Goal: Task Accomplishment & Management: Manage account settings

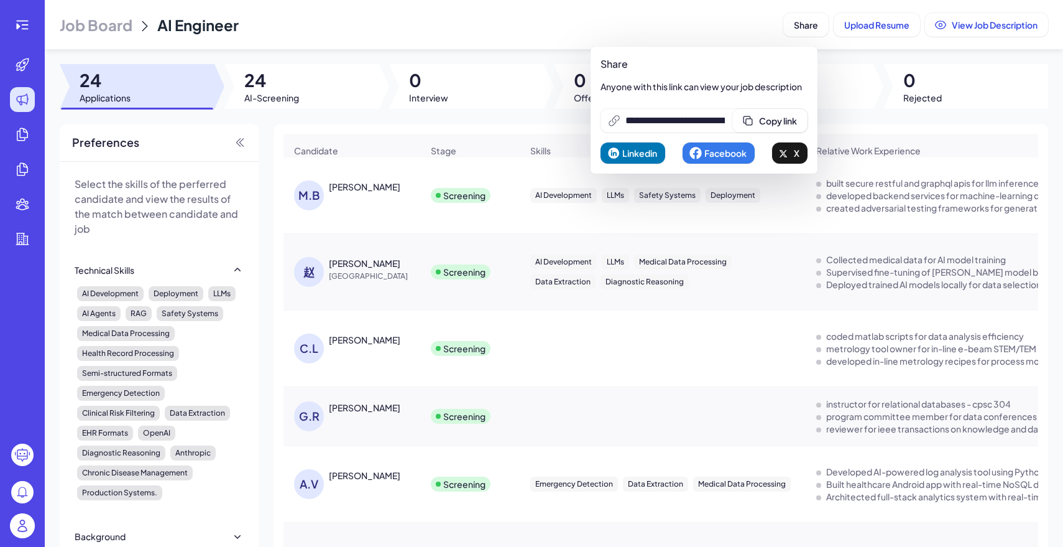
click at [25, 519] on img at bounding box center [22, 525] width 25 height 25
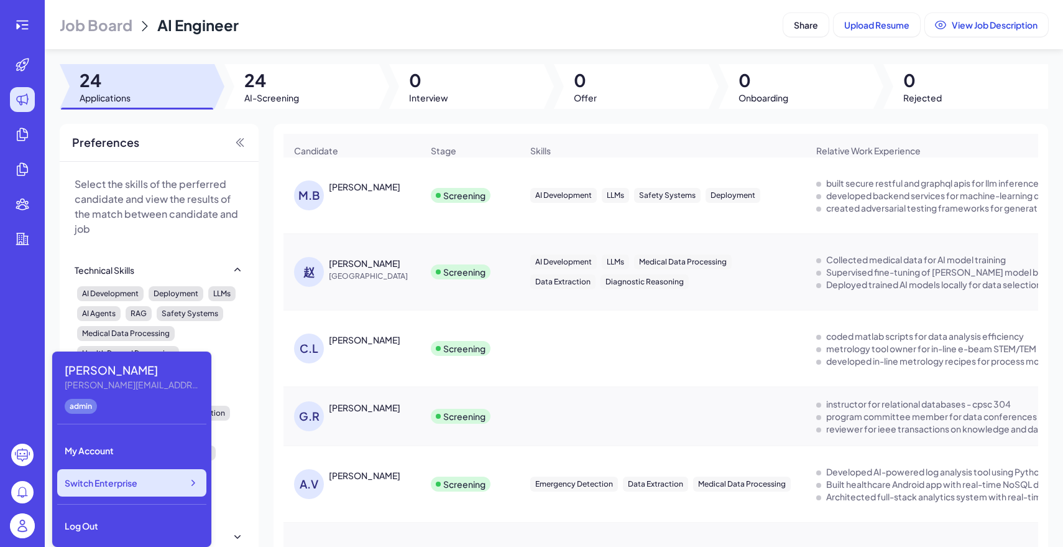
click at [126, 477] on span "Switch Enterprise" at bounding box center [101, 482] width 73 height 12
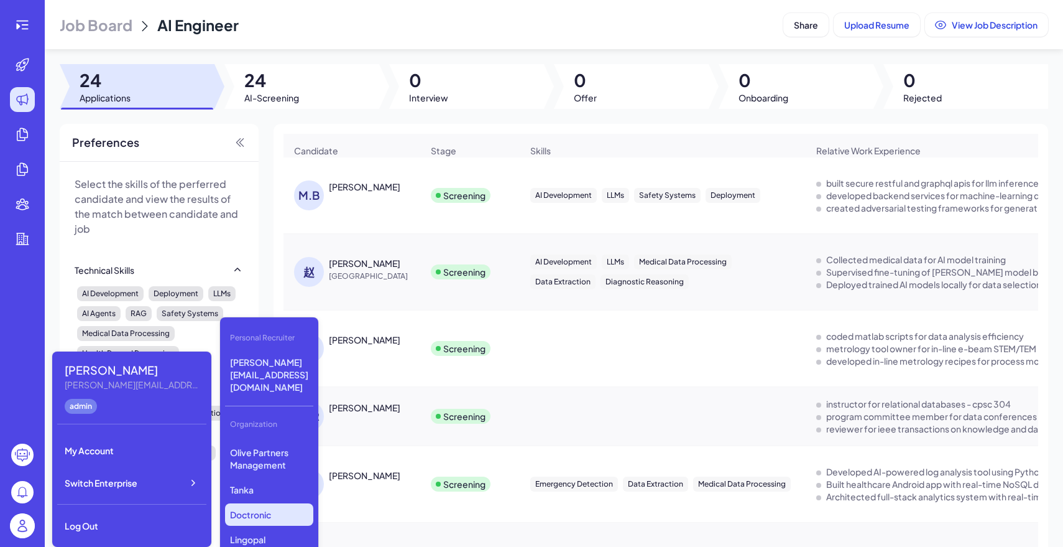
scroll to position [295, 0]
click at [270, 478] on p "Tanka" at bounding box center [269, 489] width 88 height 22
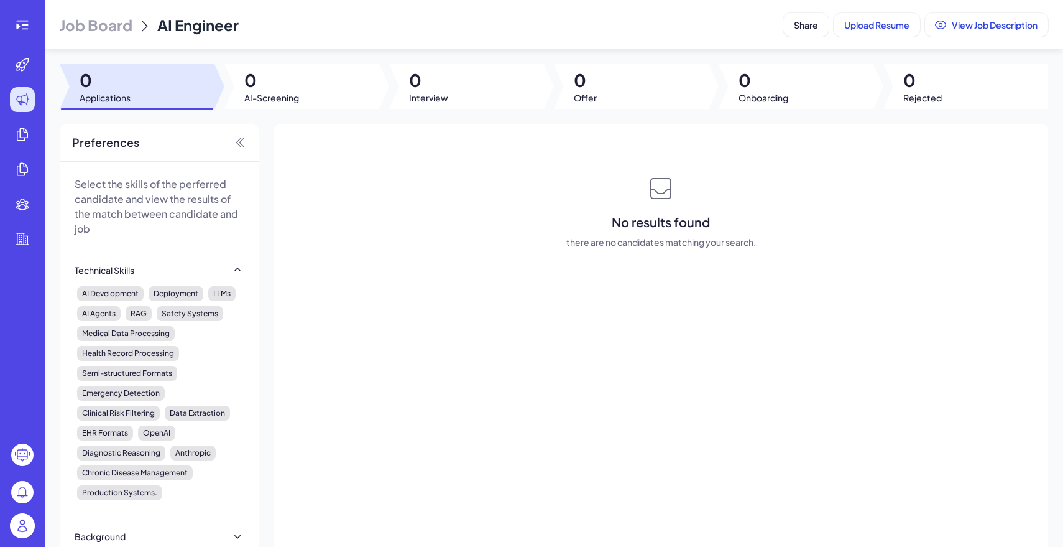
click at [93, 20] on span "Job Board" at bounding box center [96, 25] width 73 height 20
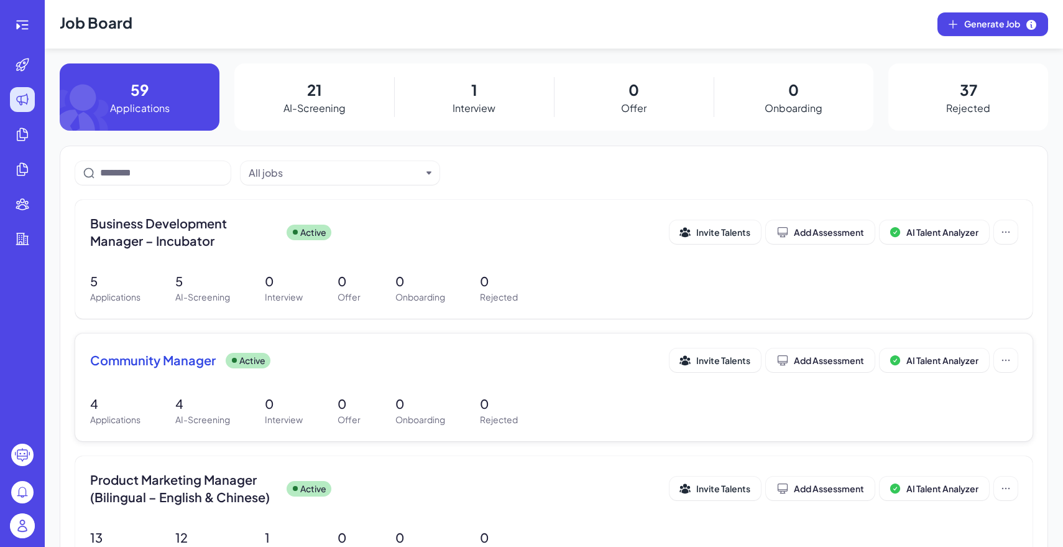
scroll to position [62, 0]
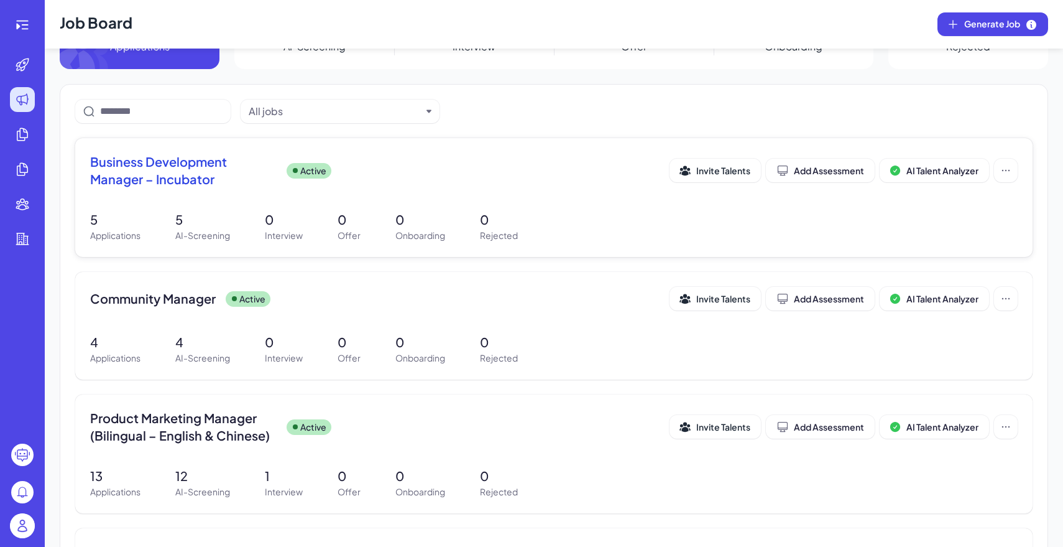
click at [206, 165] on span "Business Development Manager – Incubator" at bounding box center [183, 170] width 187 height 35
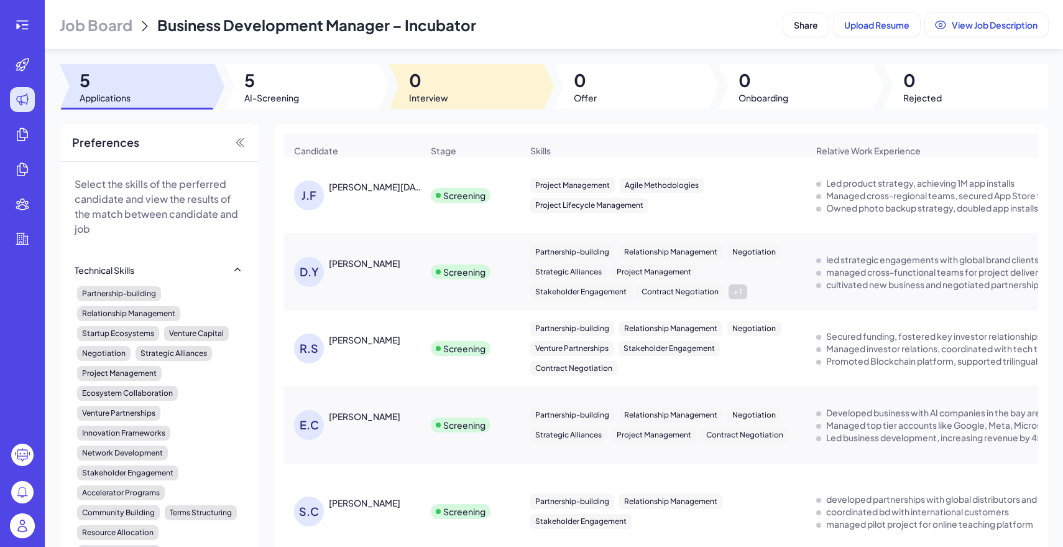
click at [315, 81] on div at bounding box center [301, 86] width 155 height 45
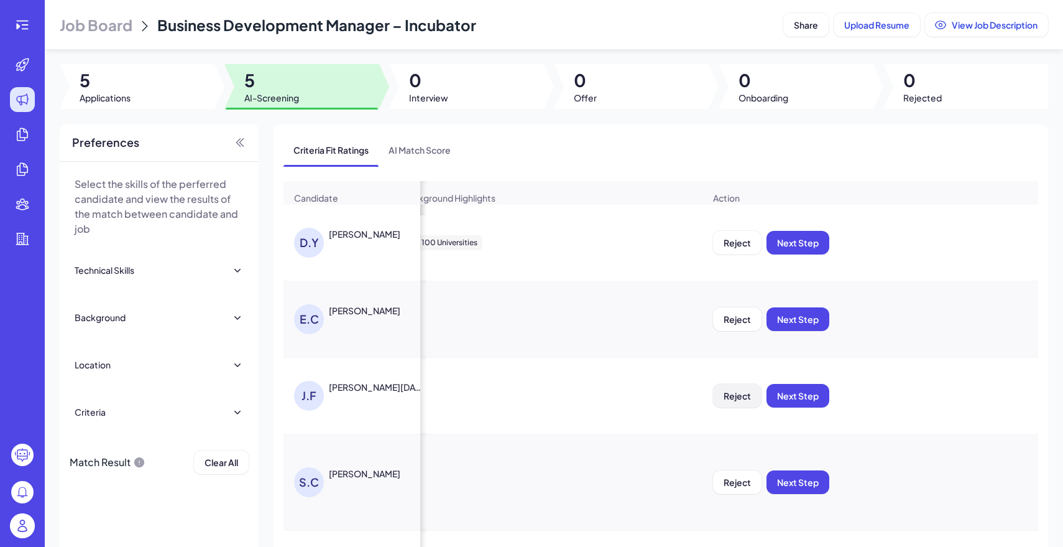
click at [739, 395] on span "Reject" at bounding box center [737, 395] width 27 height 11
click at [815, 480] on button "Ok" at bounding box center [806, 475] width 29 height 21
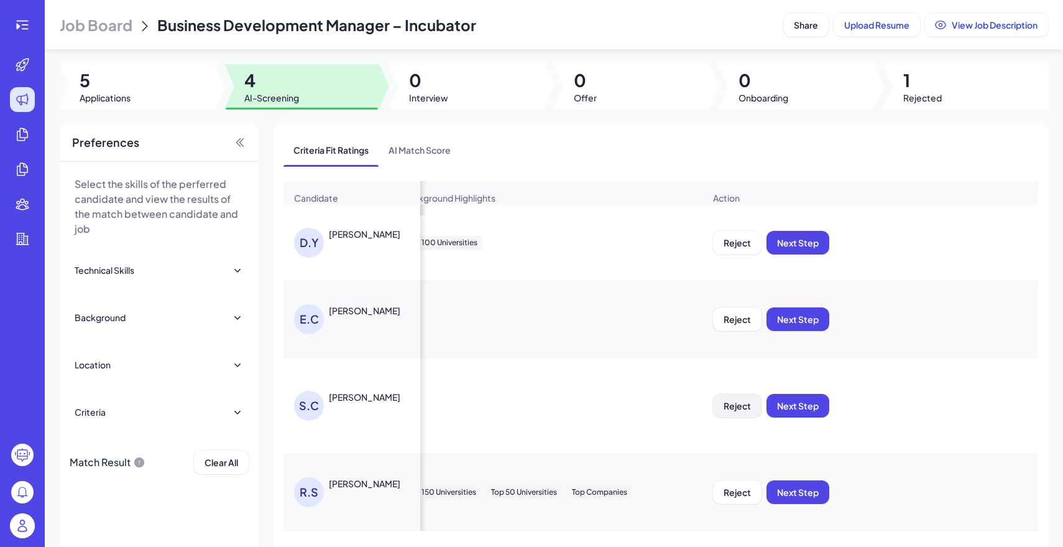
click at [736, 400] on span "Reject" at bounding box center [737, 405] width 27 height 11
click at [802, 489] on span "Ok" at bounding box center [806, 485] width 12 height 11
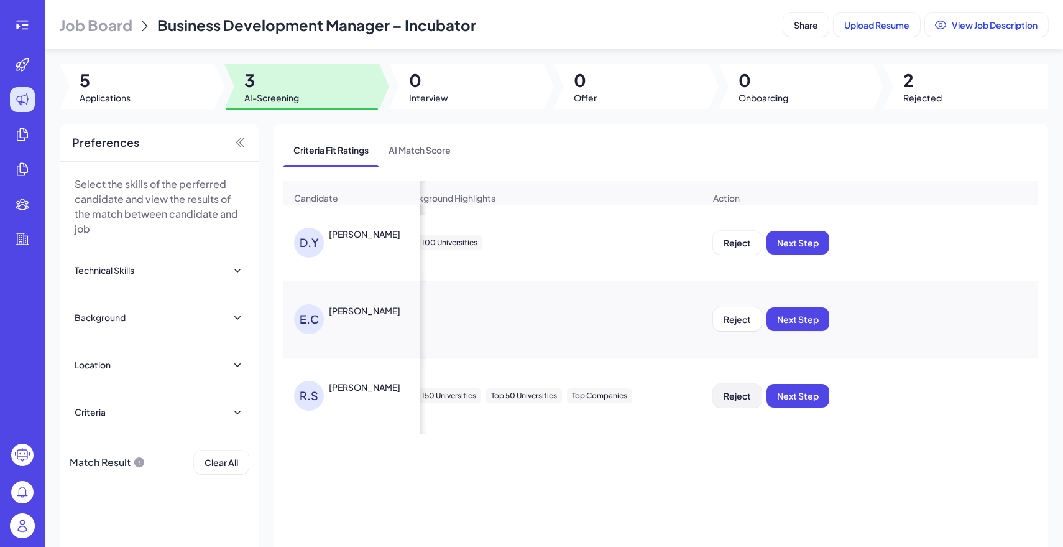
click at [736, 404] on button "Reject" at bounding box center [737, 396] width 49 height 24
click at [810, 479] on span "Ok" at bounding box center [806, 475] width 12 height 11
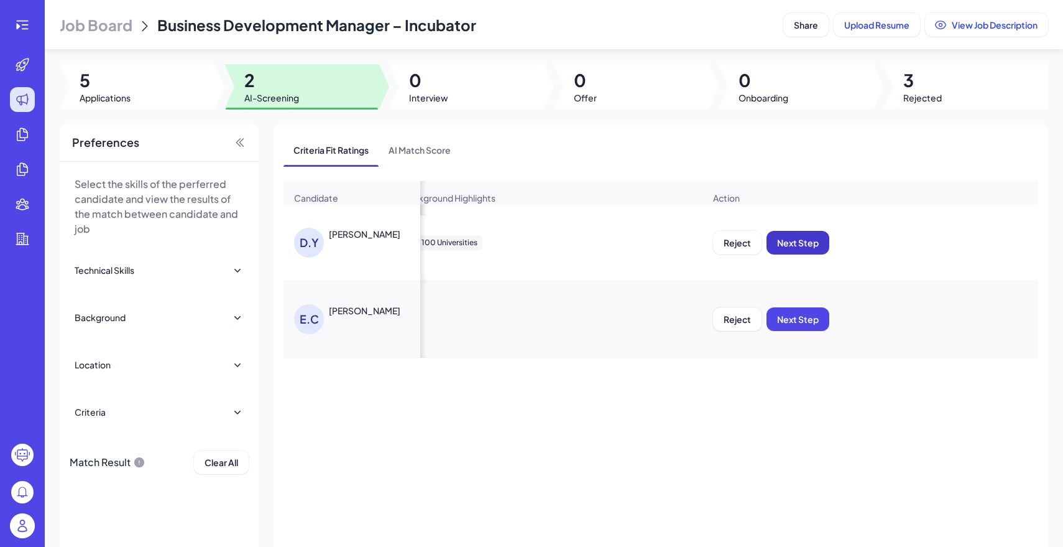
click at [800, 239] on span "Next Step" at bounding box center [798, 242] width 42 height 11
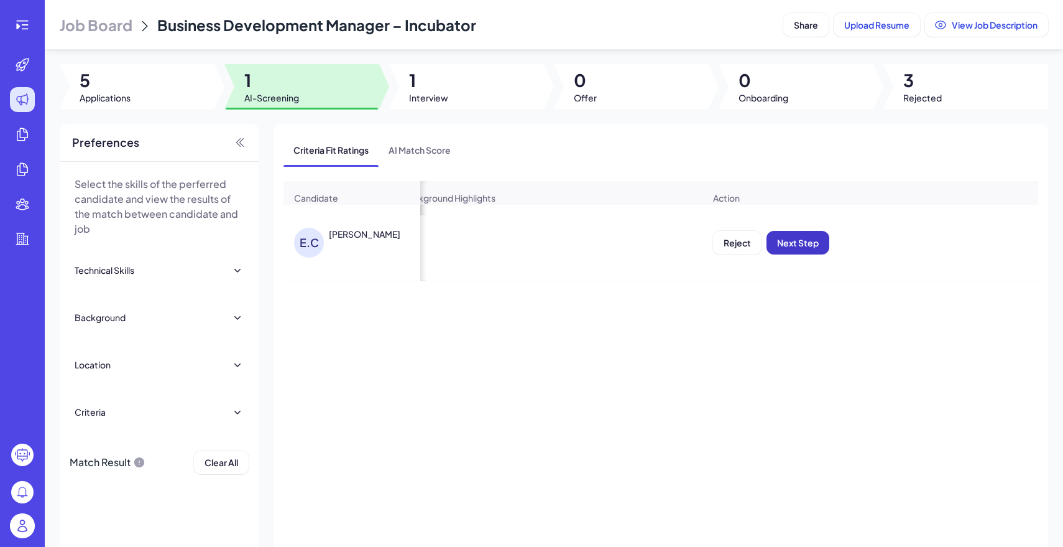
click at [793, 244] on span "Next Step" at bounding box center [798, 242] width 42 height 11
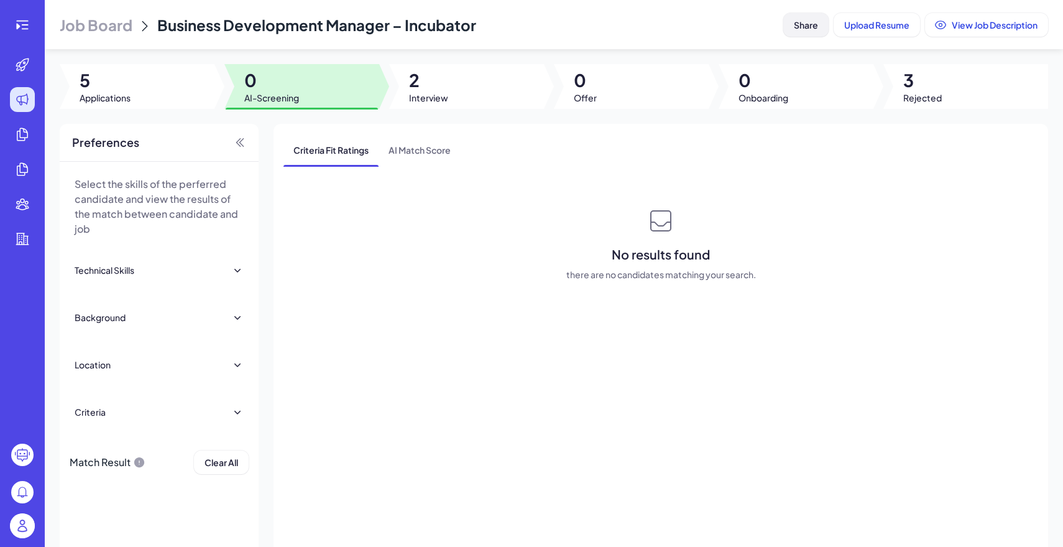
click at [787, 21] on button "Share" at bounding box center [805, 25] width 45 height 24
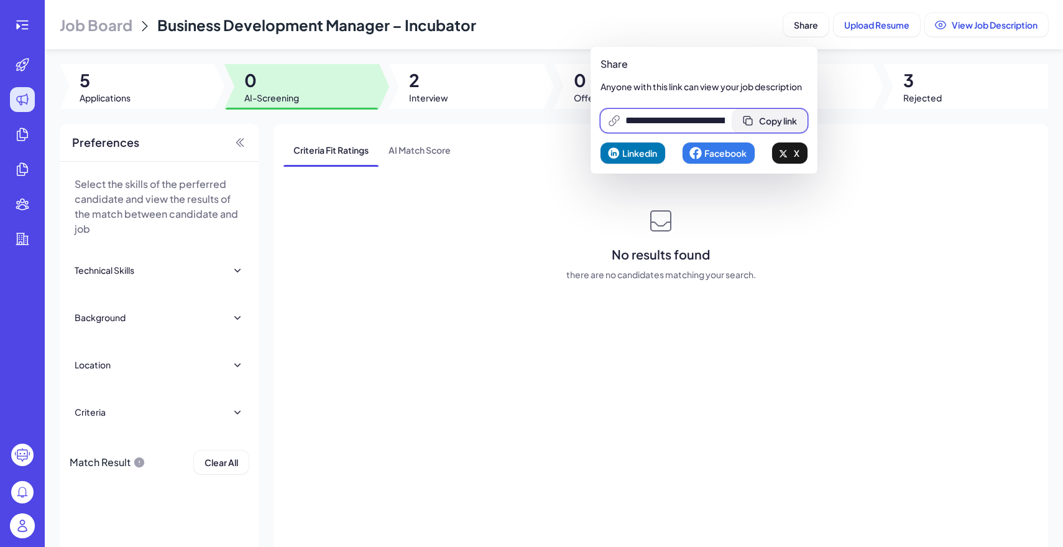
click at [763, 127] on button "Copy link" at bounding box center [770, 121] width 75 height 24
click at [101, 19] on span "Job Board" at bounding box center [96, 25] width 73 height 20
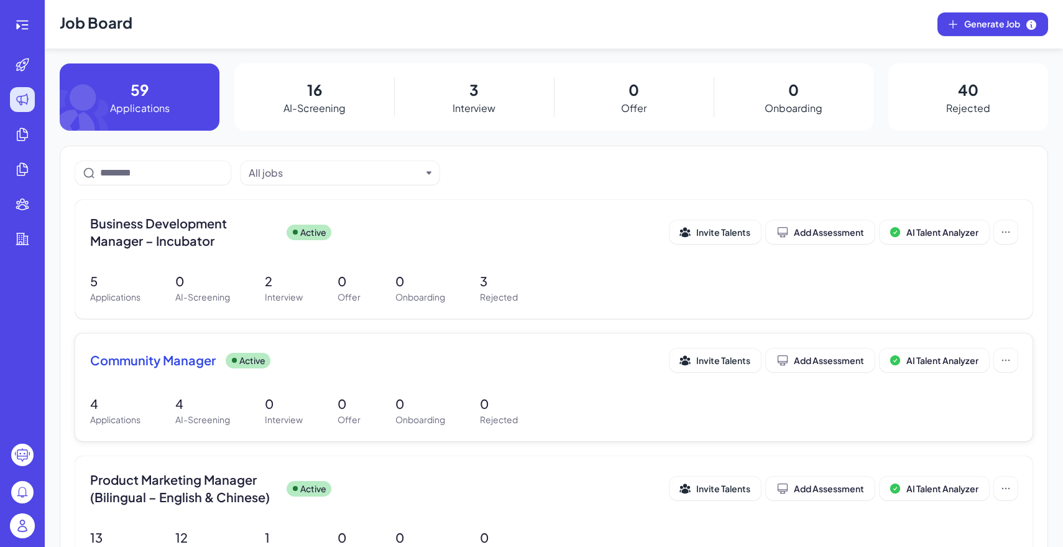
click at [179, 376] on div "Community Manager Active Invite Talents Add Assessment AI Talent Analyzer" at bounding box center [554, 363] width 928 height 31
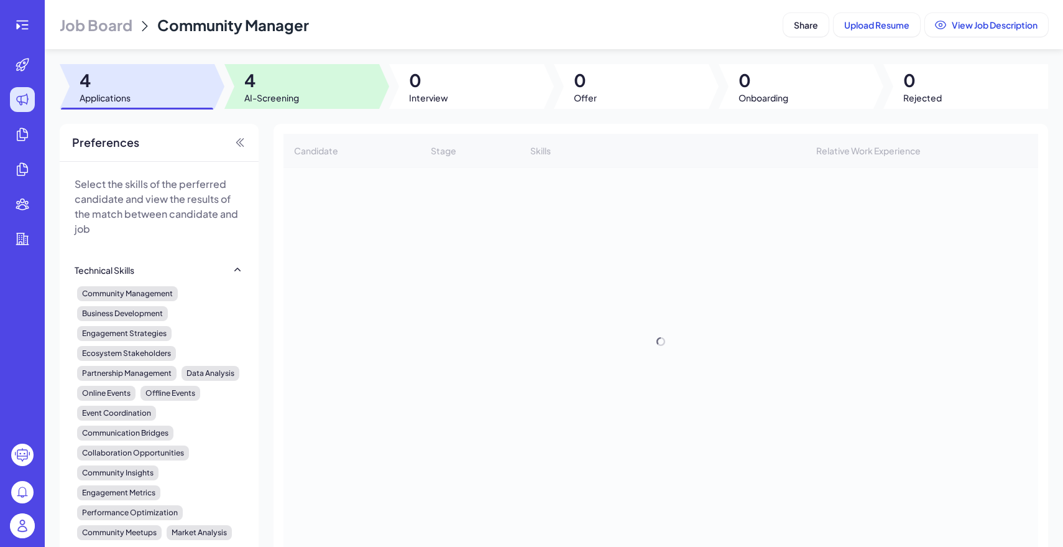
click at [330, 89] on div at bounding box center [301, 86] width 155 height 45
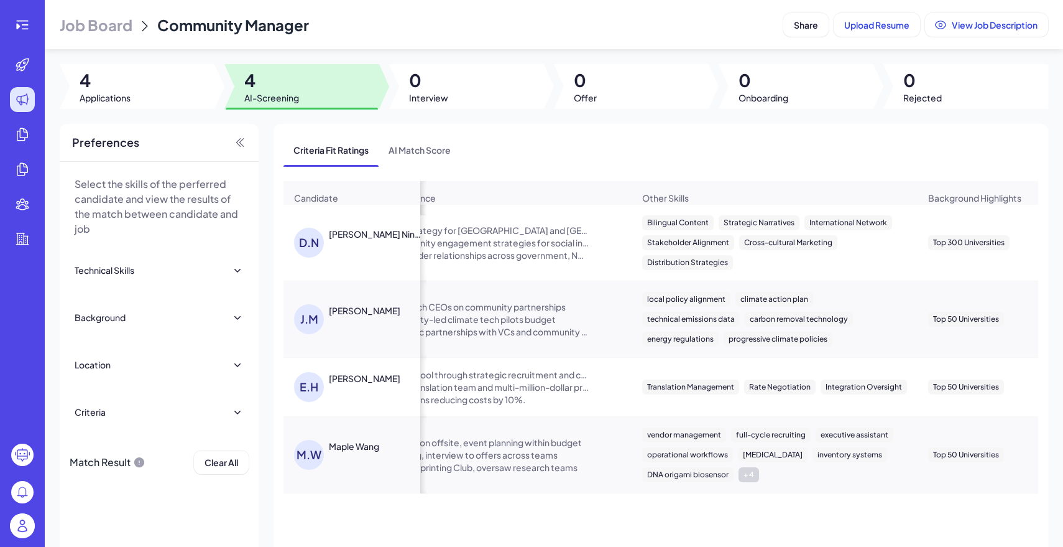
scroll to position [0, 757]
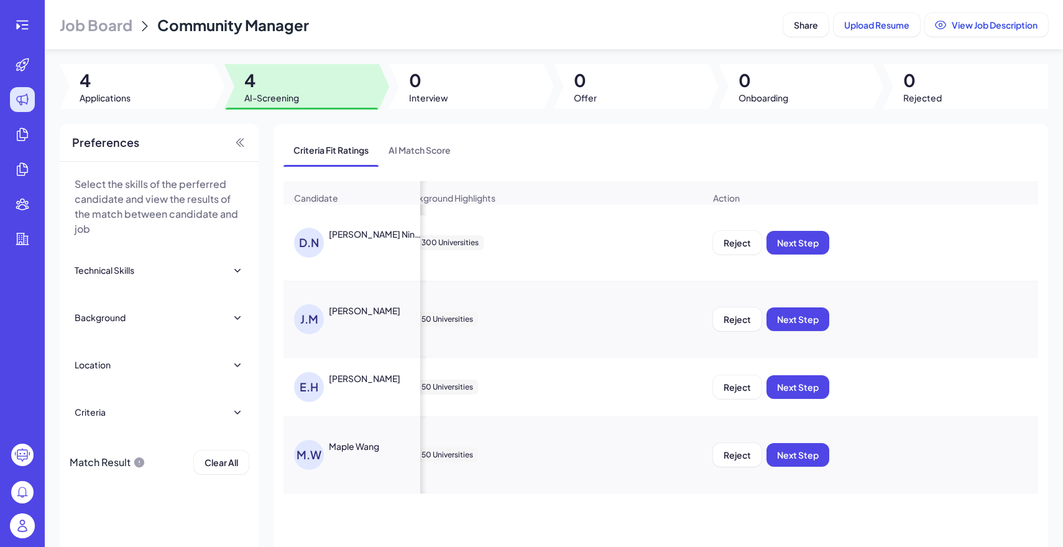
click at [826, 243] on button "Next Step" at bounding box center [798, 243] width 63 height 24
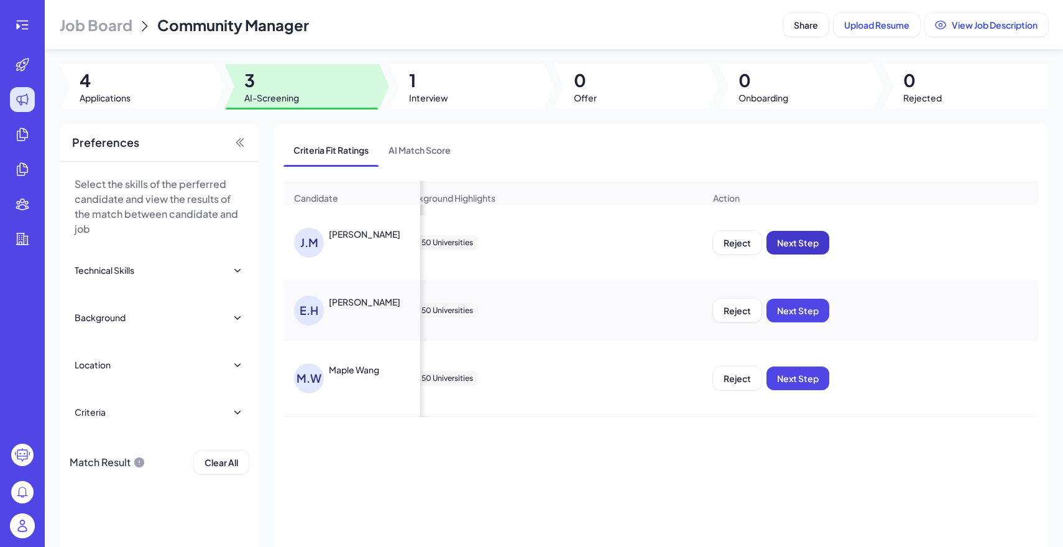
click at [793, 245] on span "Next Step" at bounding box center [798, 242] width 42 height 11
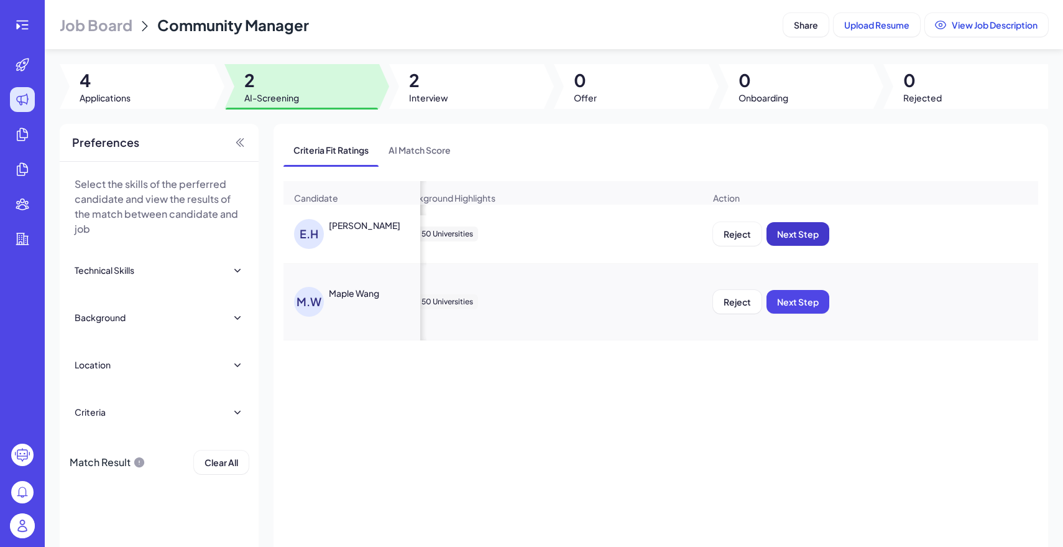
click at [793, 239] on span "Next Step" at bounding box center [798, 233] width 42 height 11
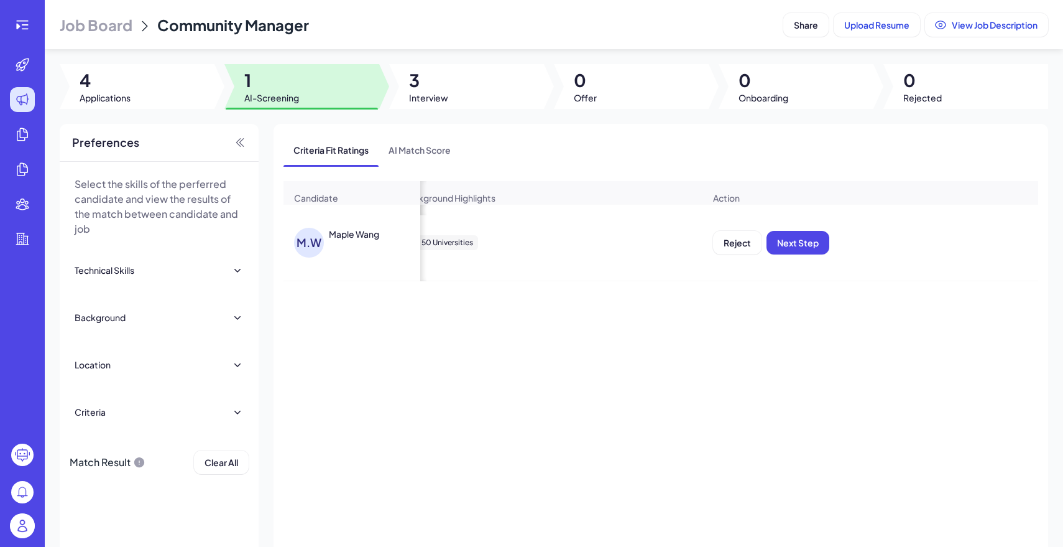
click at [825, 225] on div "Reject Next Step" at bounding box center [870, 243] width 335 height 44
click at [811, 238] on span "Next Step" at bounding box center [798, 242] width 42 height 11
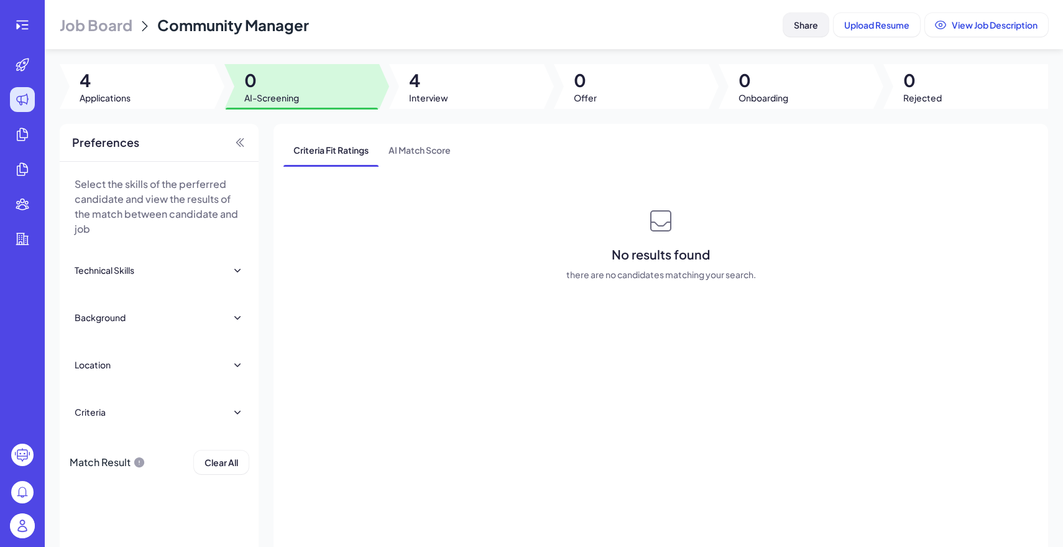
click at [802, 29] on span "Share" at bounding box center [806, 24] width 24 height 11
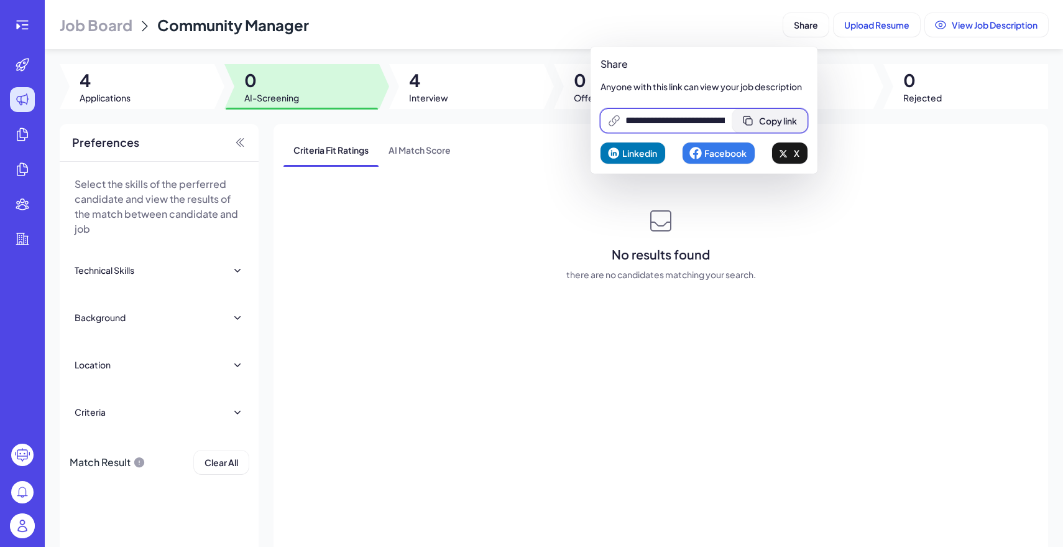
click at [783, 116] on span "Copy link" at bounding box center [778, 120] width 38 height 11
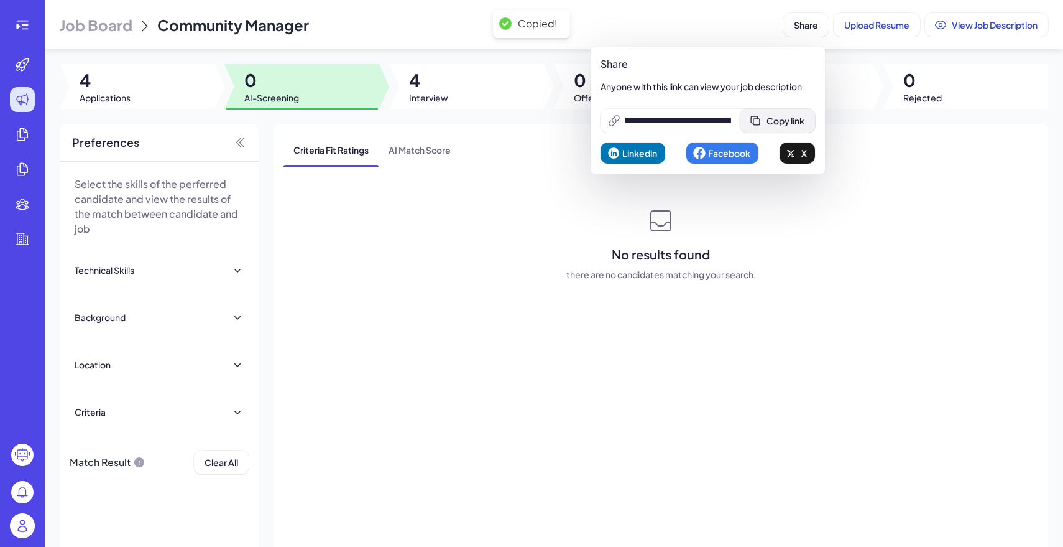
scroll to position [0, 0]
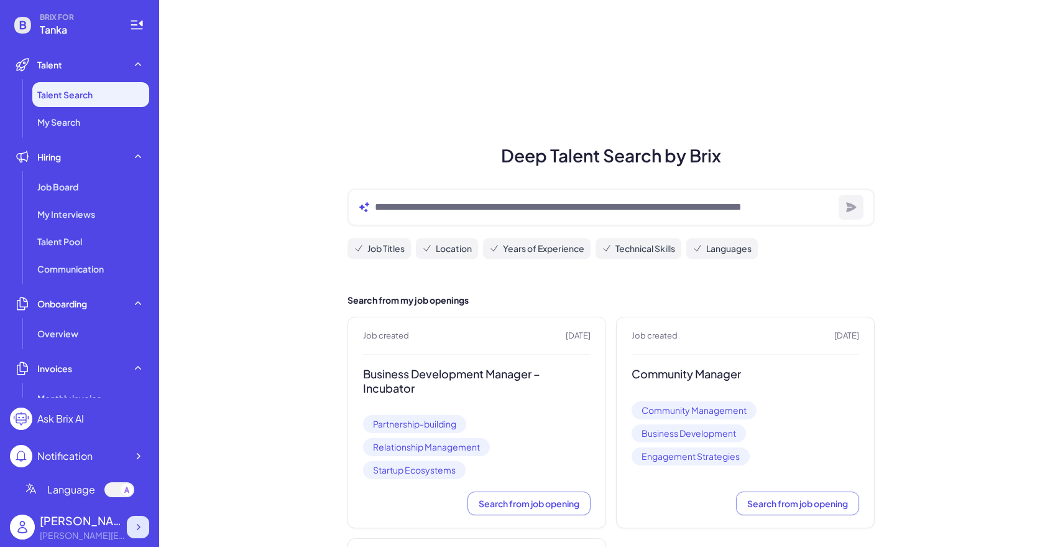
click at [139, 525] on icon at bounding box center [139, 527] width 4 height 6
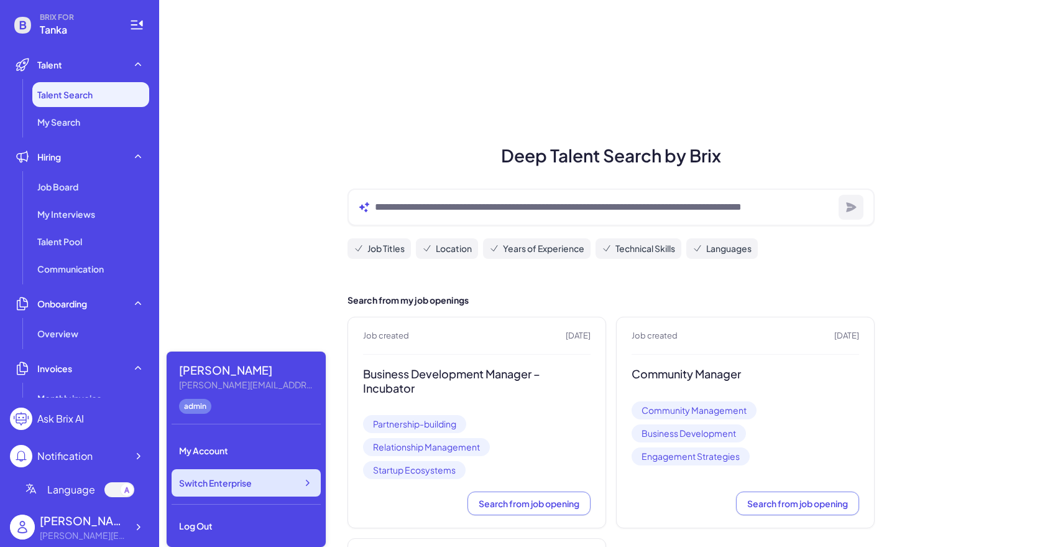
click at [224, 478] on span "Switch Enterprise" at bounding box center [215, 482] width 73 height 12
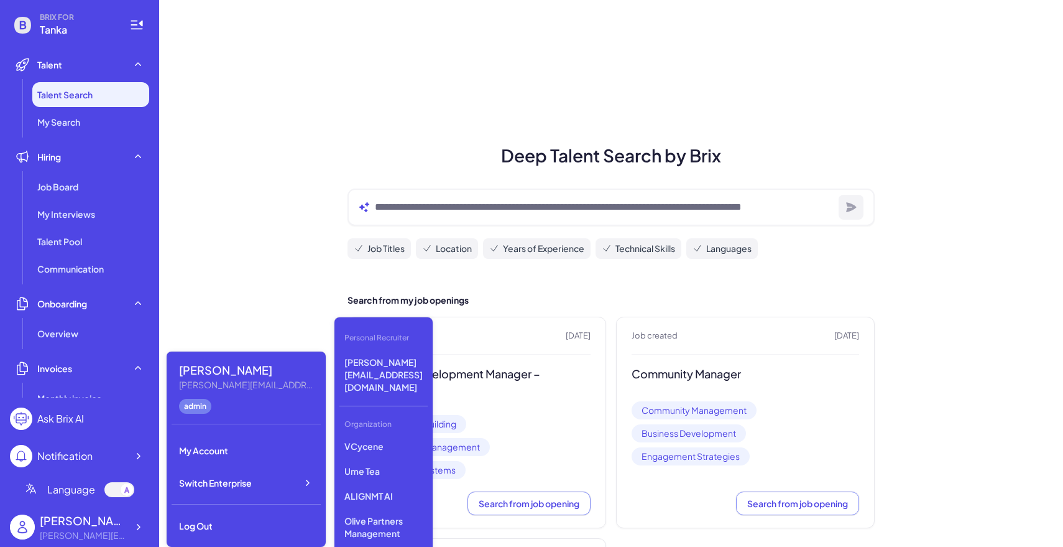
scroll to position [267, 0]
click at [377, 506] on p "Tanka" at bounding box center [384, 517] width 88 height 22
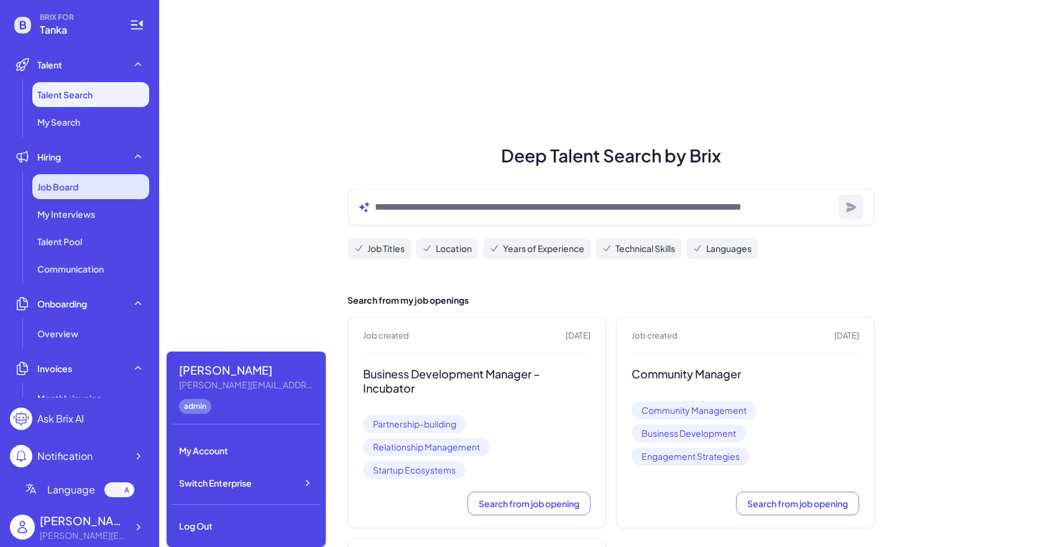
click at [78, 176] on div "Job Board" at bounding box center [90, 186] width 117 height 25
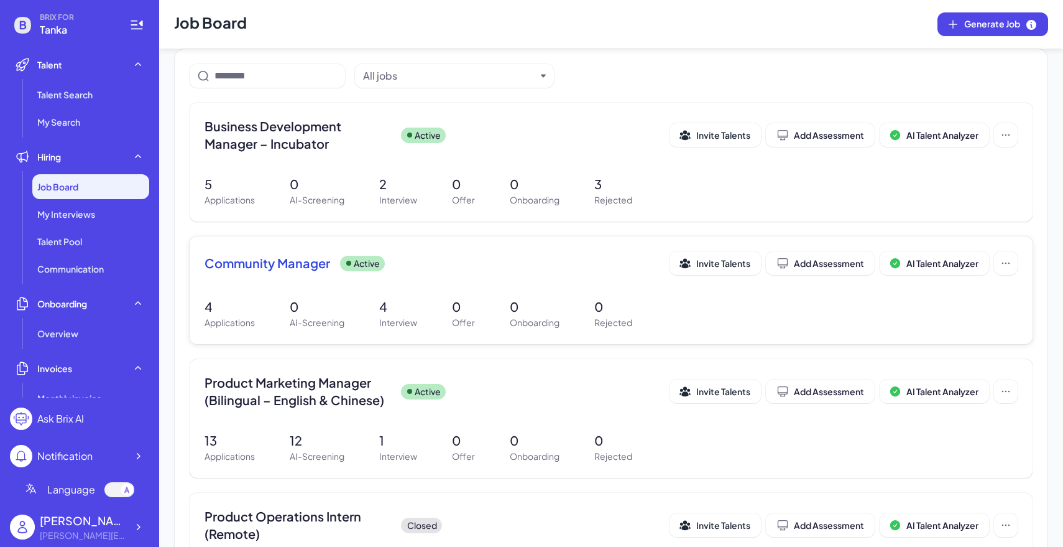
scroll to position [99, 0]
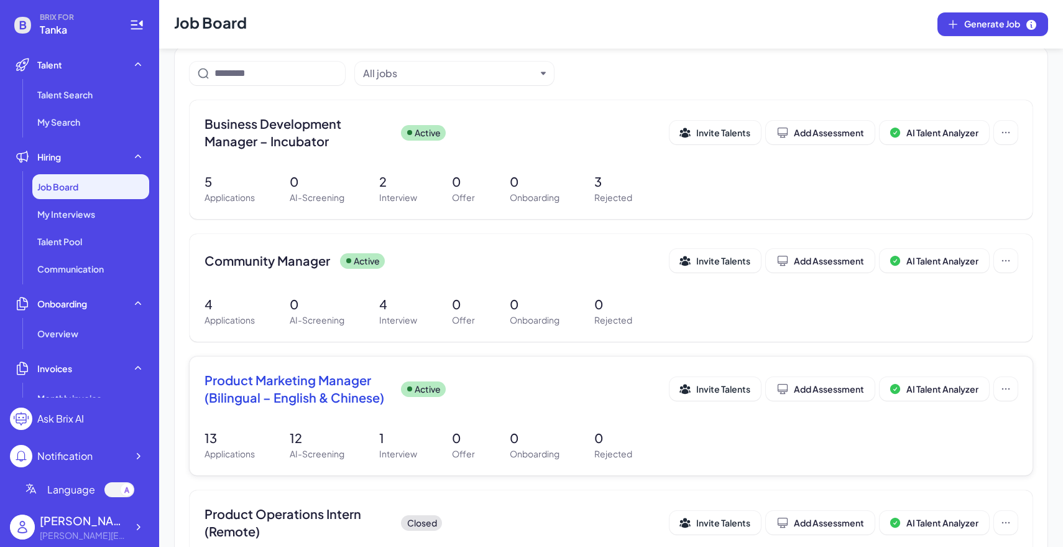
click at [414, 432] on p "1" at bounding box center [398, 437] width 38 height 19
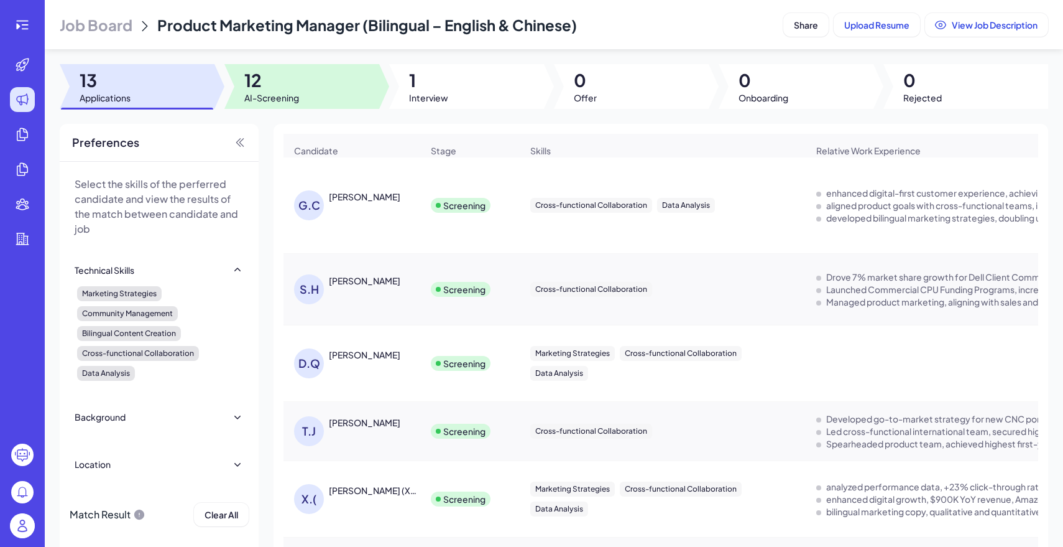
click at [341, 90] on div at bounding box center [301, 86] width 155 height 45
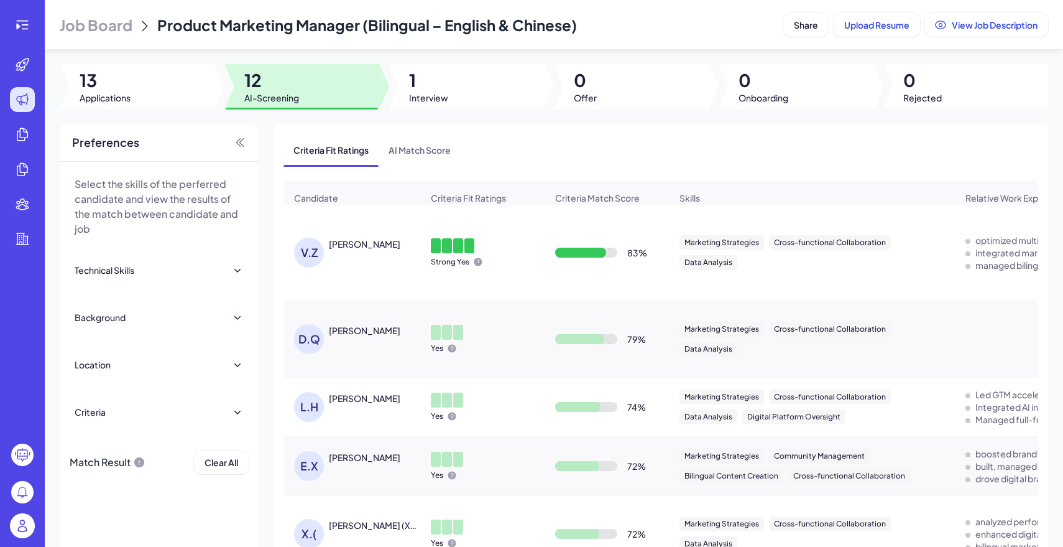
click at [89, 24] on span "Job Board" at bounding box center [96, 25] width 73 height 20
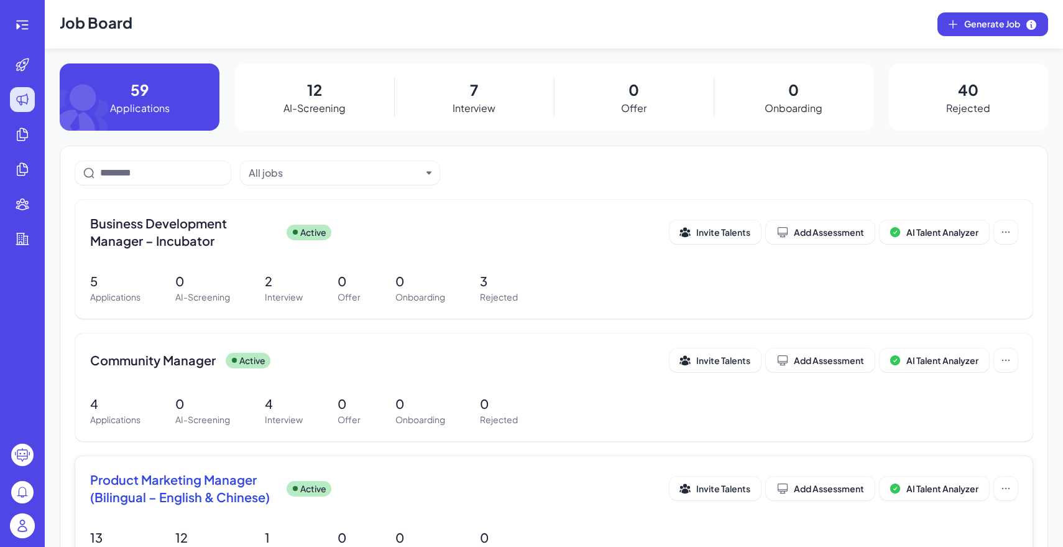
click at [307, 491] on p "Active" at bounding box center [313, 488] width 26 height 13
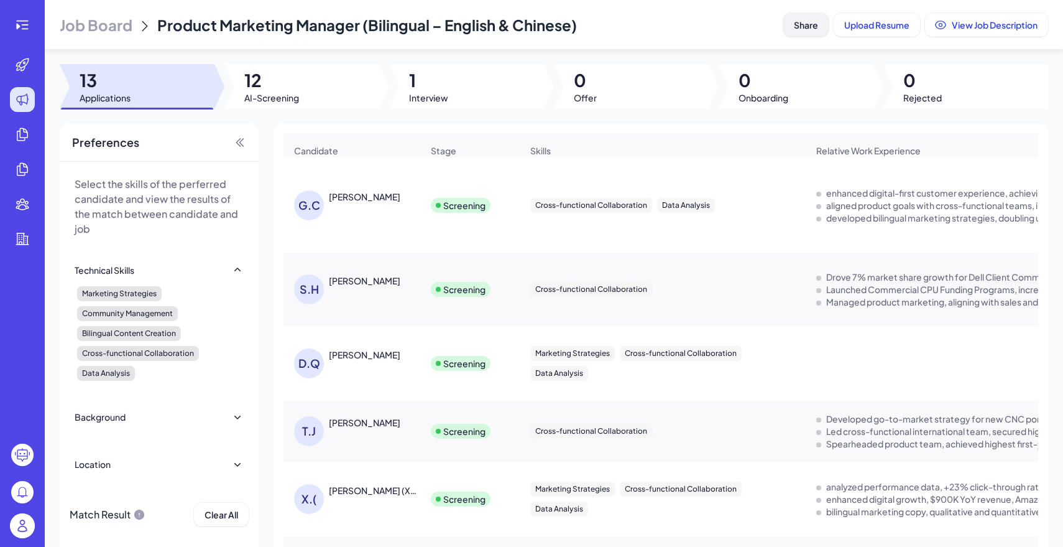
click at [800, 22] on span "Share" at bounding box center [806, 24] width 24 height 11
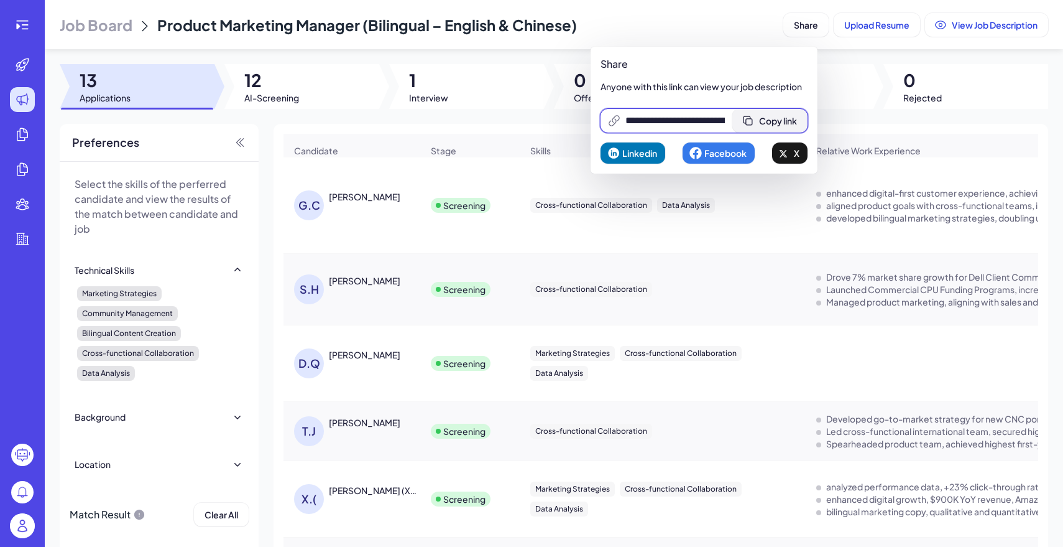
click at [779, 114] on button "Copy link" at bounding box center [770, 121] width 75 height 24
click at [25, 534] on img at bounding box center [22, 525] width 25 height 25
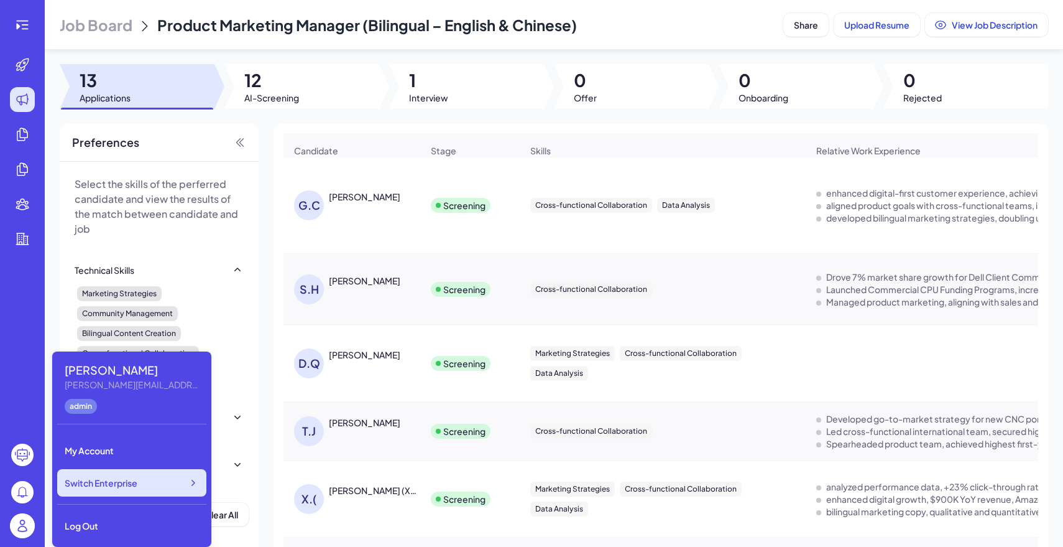
click at [120, 487] on span "Switch Enterprise" at bounding box center [101, 482] width 73 height 12
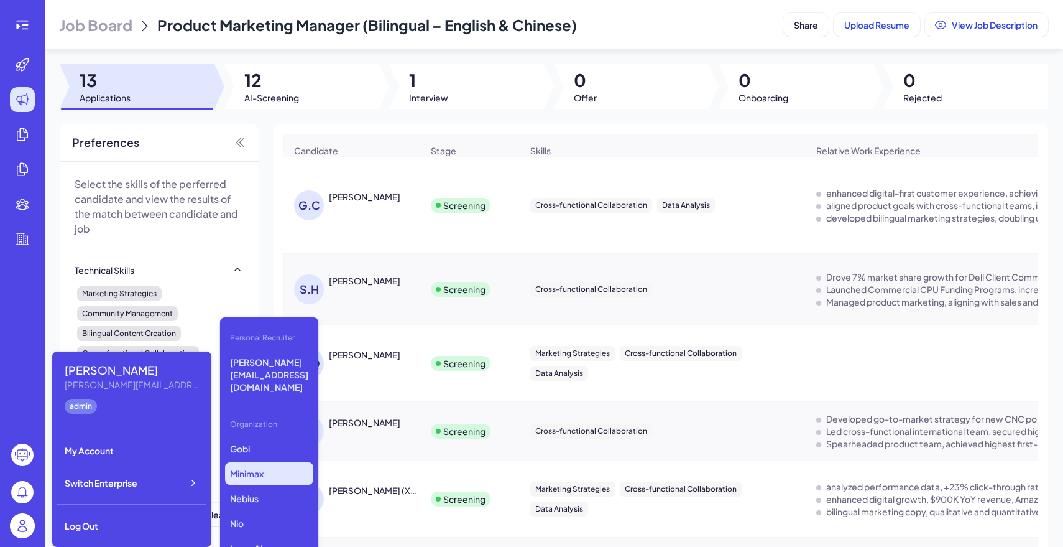
click at [265, 462] on p "Minimax" at bounding box center [269, 473] width 88 height 22
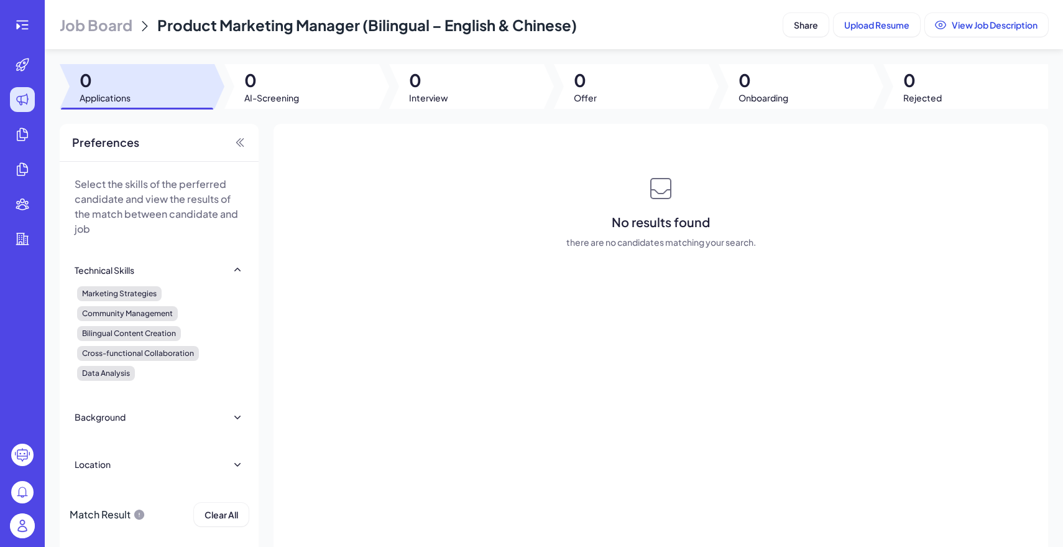
click at [106, 9] on header "Job Board Product Marketing Manager (Bilingual – English & Chinese) Share Uploa…" at bounding box center [554, 24] width 1019 height 49
click at [106, 16] on span "Job Board" at bounding box center [96, 25] width 73 height 20
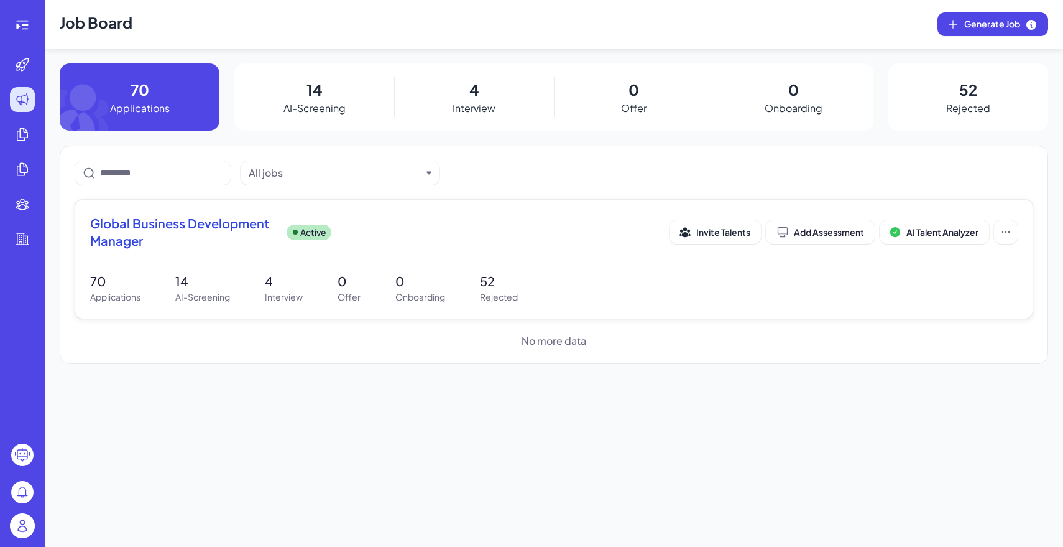
click at [154, 239] on span "Global Business Development Manager" at bounding box center [183, 232] width 187 height 35
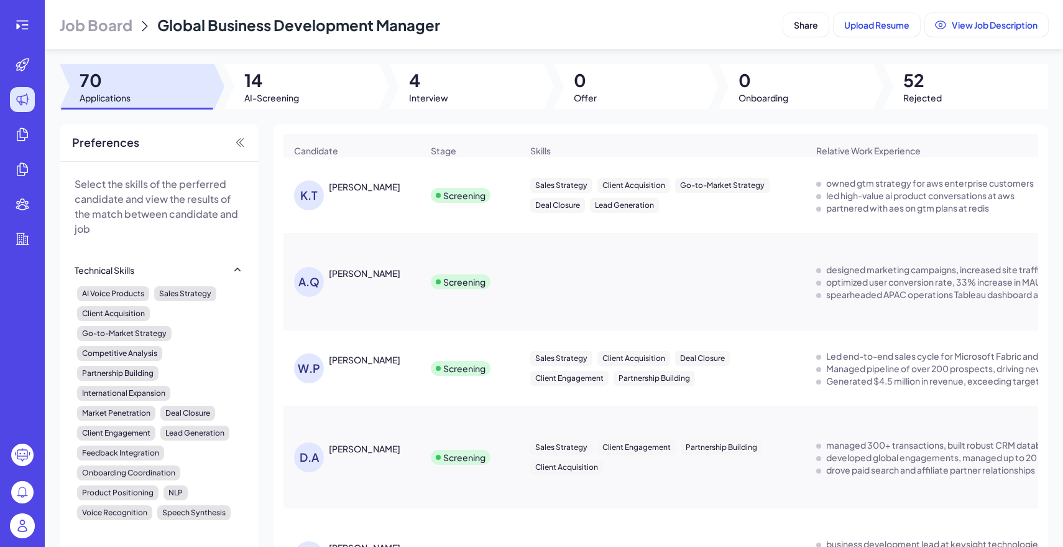
click at [813, 8] on header "Job Board Global Business Development Manager Share Upload Resume View Job Desc…" at bounding box center [554, 24] width 1019 height 49
click at [808, 28] on span "Share" at bounding box center [806, 24] width 24 height 11
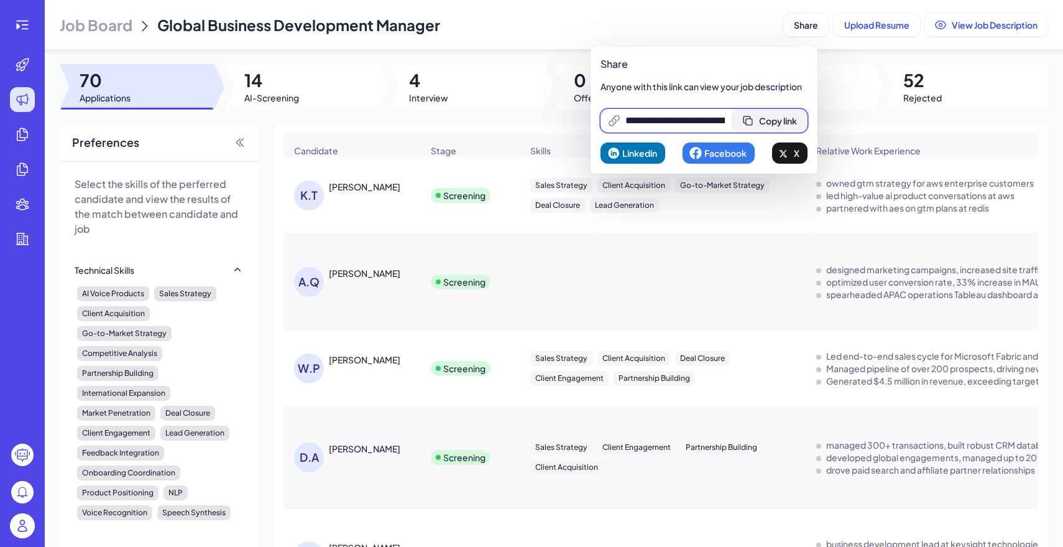
click at [795, 111] on button "Copy link" at bounding box center [770, 121] width 75 height 24
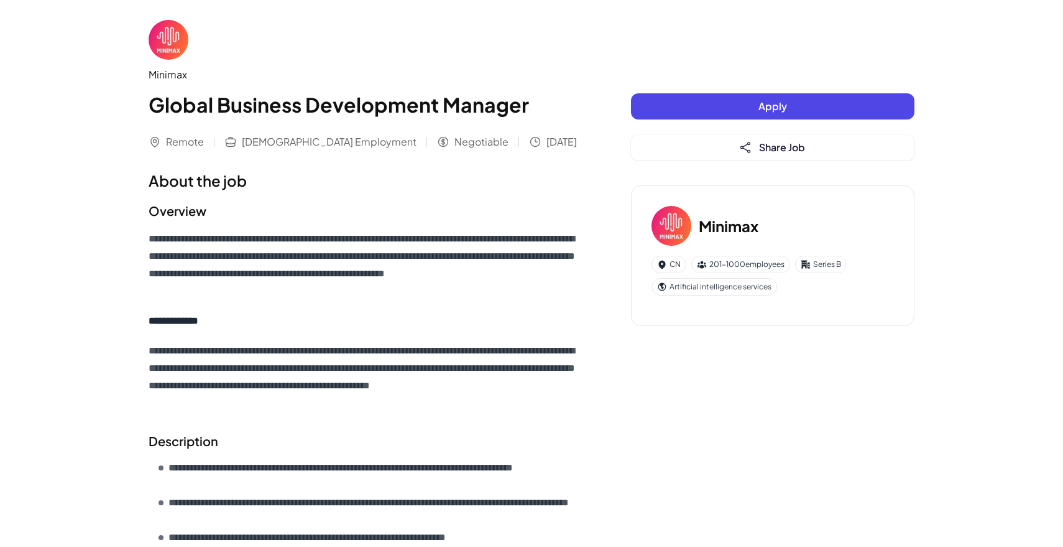
drag, startPoint x: 153, startPoint y: 98, endPoint x: 234, endPoint y: 218, distance: 145.0
click at [230, 215] on div "**********" at bounding box center [365, 471] width 433 height 902
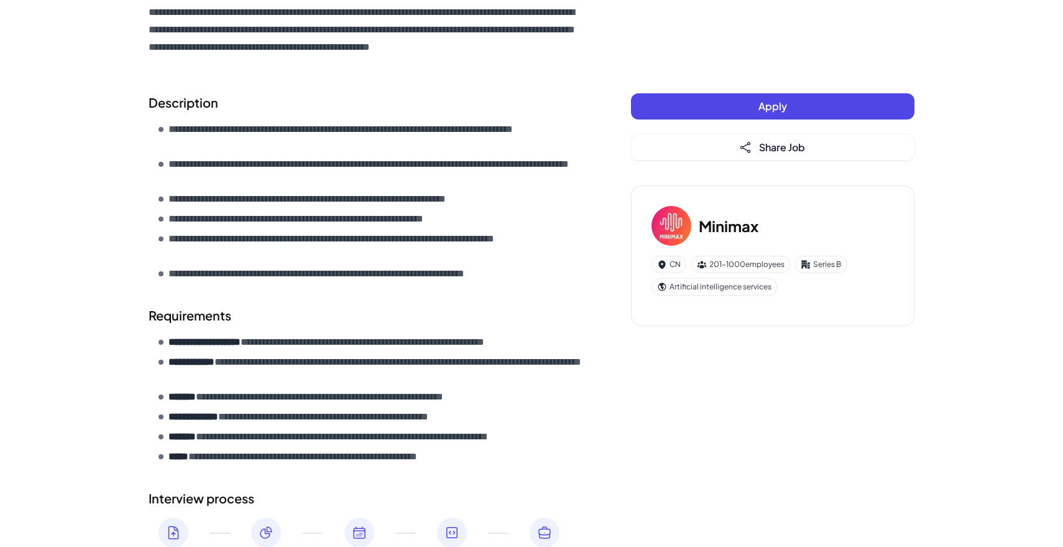
scroll to position [450, 0]
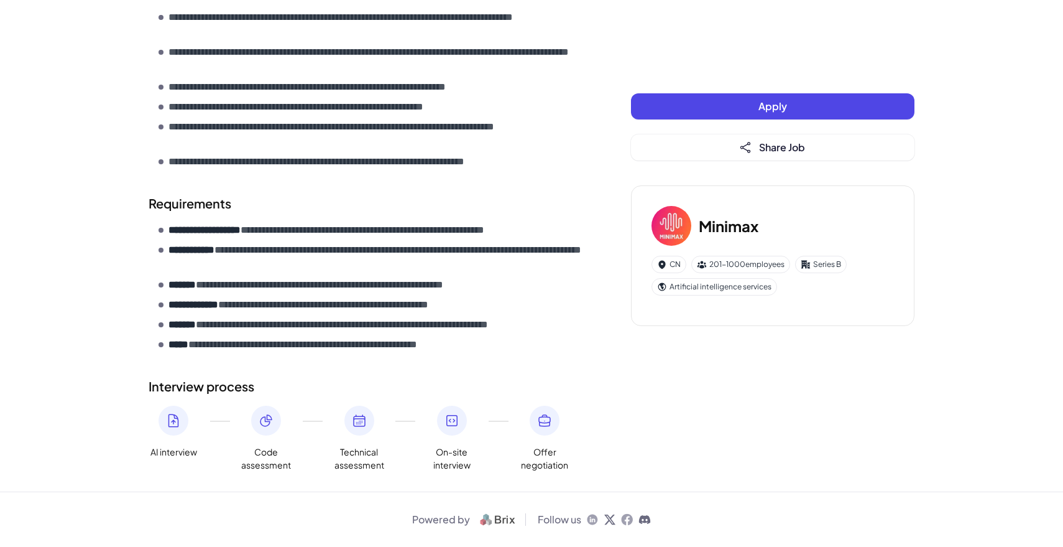
click at [513, 351] on li "**********" at bounding box center [370, 344] width 423 height 15
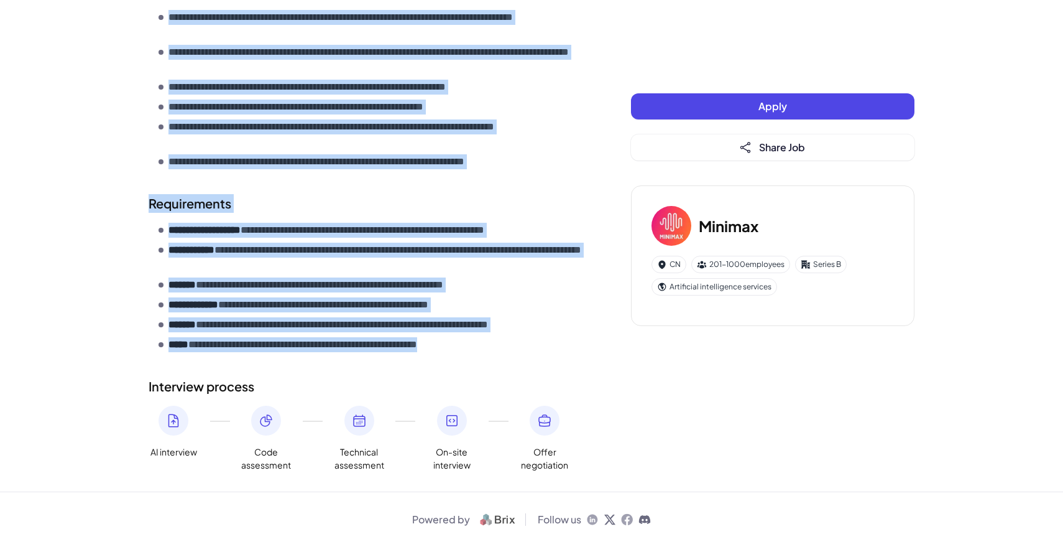
copy div "**********"
